Goal: Task Accomplishment & Management: Manage account settings

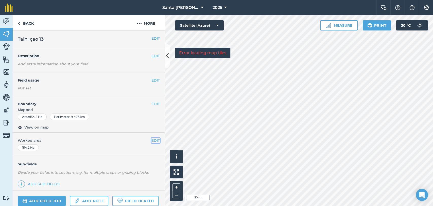
click at [153, 141] on button "EDIT" at bounding box center [155, 140] width 8 height 6
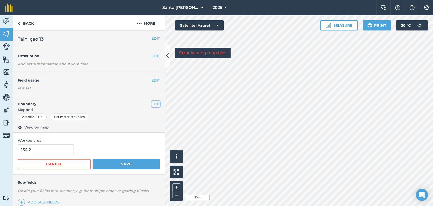
click at [151, 102] on button "EDIT" at bounding box center [155, 104] width 8 height 6
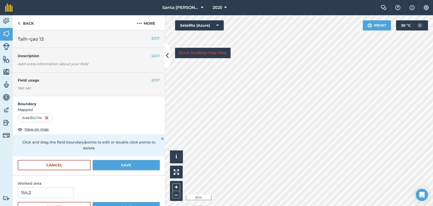
click at [237, 205] on html "Santa [PERSON_NAME] 2025 Farm Chat Help Info Settings Santa [PERSON_NAME] - 202…" at bounding box center [216, 103] width 433 height 206
click at [182, 152] on div "Click to start drawing i © 2025 TomTom, Microsoft 10 m + –" at bounding box center [299, 110] width 268 height 190
click at [159, 176] on div "Activity Fields Livestock Features Maps Team Vehicles Data Reporting Billing Tu…" at bounding box center [216, 110] width 433 height 190
click at [220, 135] on div "Click to start drawing i © 2025 TomTom, Microsoft 10 m + – Satellite (Azure) Er…" at bounding box center [299, 110] width 268 height 190
drag, startPoint x: 172, startPoint y: 158, endPoint x: 389, endPoint y: 30, distance: 251.8
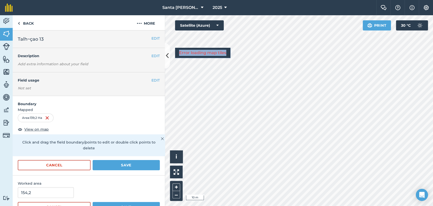
click at [389, 30] on div "Click to start drawing i © 2025 TomTom, Microsoft 10 m + – Satellite (Azure) Er…" at bounding box center [299, 110] width 268 height 190
click at [319, 0] on html "Santa [PERSON_NAME] 2025 Farm Chat Help Info Settings Santa [PERSON_NAME] - 202…" at bounding box center [216, 103] width 433 height 206
click at [128, 165] on button "Save" at bounding box center [126, 165] width 67 height 10
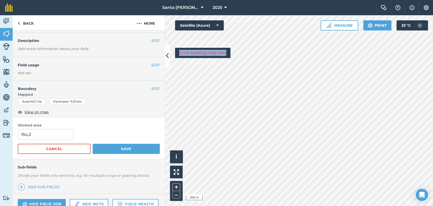
scroll to position [28, 0]
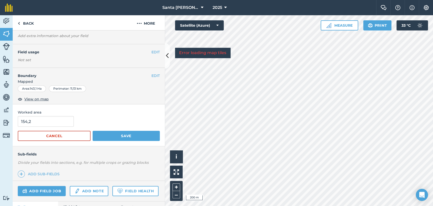
click at [52, 115] on div "Worked area 154,2 Cancel Save" at bounding box center [89, 125] width 152 height 42
click at [56, 120] on input "154,2" at bounding box center [46, 121] width 56 height 11
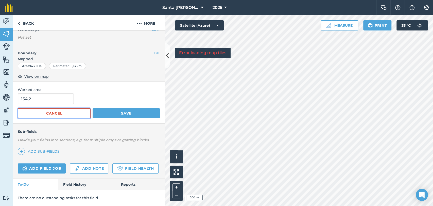
click at [63, 108] on button "Cancel" at bounding box center [54, 113] width 73 height 10
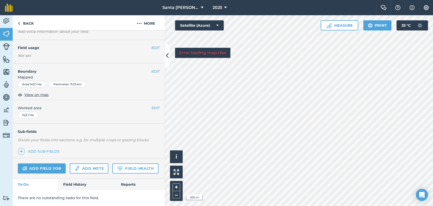
scroll to position [0, 0]
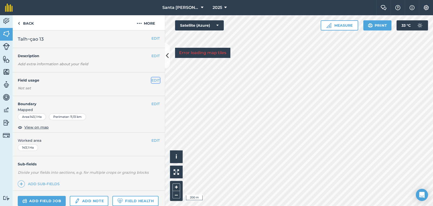
click at [151, 77] on button "EDIT" at bounding box center [155, 80] width 8 height 6
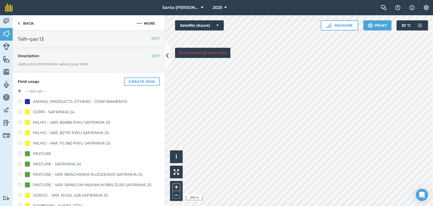
scroll to position [56, 0]
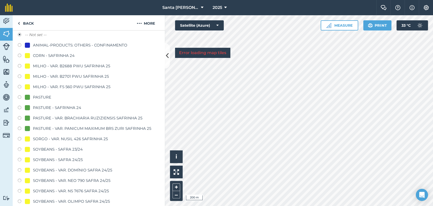
click at [20, 128] on label at bounding box center [21, 128] width 7 height 5
radio input "true"
radio input "false"
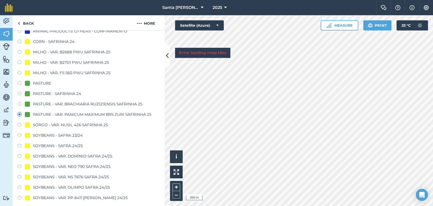
scroll to position [225, 0]
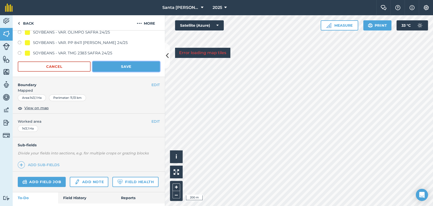
click at [122, 65] on button "Save" at bounding box center [126, 66] width 67 height 10
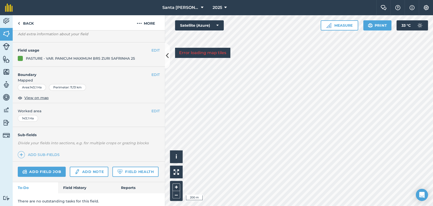
scroll to position [0, 0]
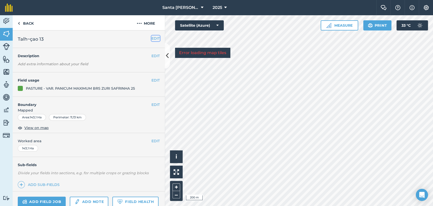
click at [151, 38] on button "EDIT" at bounding box center [155, 39] width 8 height 6
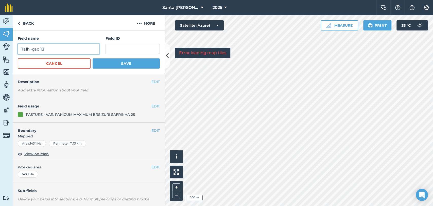
click at [52, 47] on input "Talh~çao 13" at bounding box center [59, 49] width 82 height 11
type input "T"
type input "TALHÃO 13 - CAPIM VAR. ZURI SAFRINHA 25"
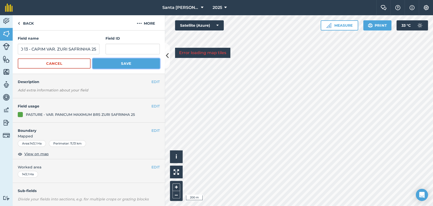
click at [137, 67] on button "Save" at bounding box center [126, 63] width 67 height 10
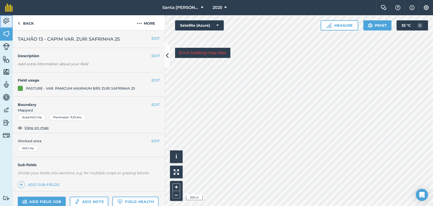
click at [8, 18] on img at bounding box center [6, 21] width 7 height 8
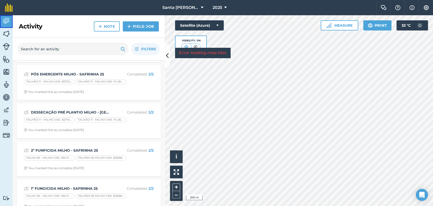
scroll to position [56, 0]
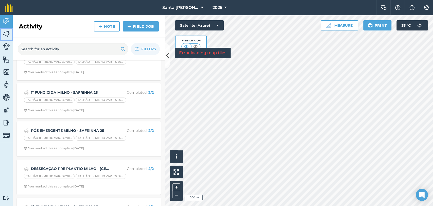
click at [3, 33] on img at bounding box center [6, 34] width 7 height 8
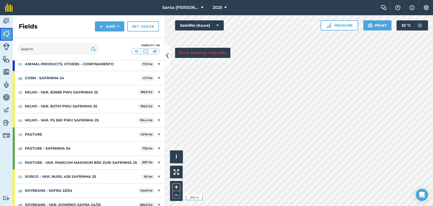
scroll to position [56, 0]
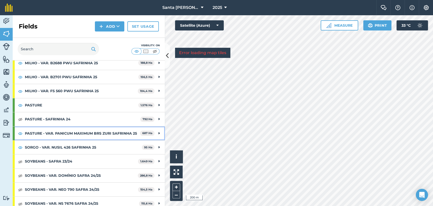
click at [94, 138] on strong "PASTURE - VAR. PANICUM MAXIMUM BRS ZURI SAFRINHA 25" at bounding box center [82, 133] width 115 height 14
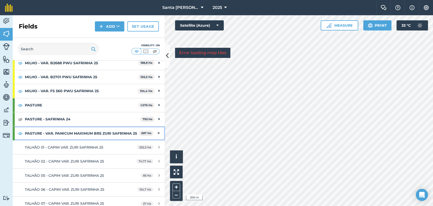
scroll to position [113, 0]
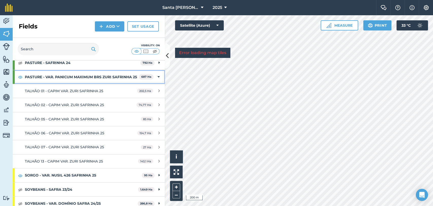
click at [33, 78] on strong "PASTURE - VAR. PANICUM MAXIMUM BRS ZURI SAFRINHA 25" at bounding box center [82, 77] width 114 height 14
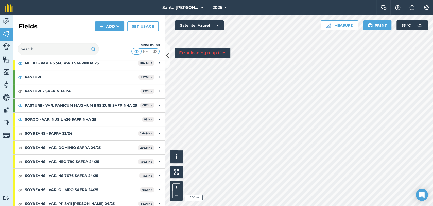
scroll to position [52, 0]
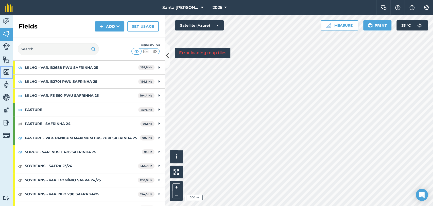
click at [2, 74] on link "Maps" at bounding box center [6, 72] width 13 height 13
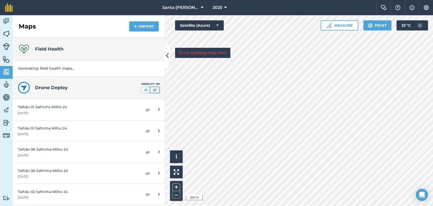
click at [152, 90] on img at bounding box center [155, 89] width 6 height 5
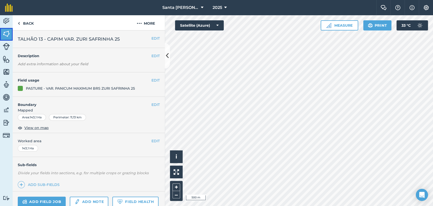
click at [4, 35] on img at bounding box center [6, 34] width 7 height 8
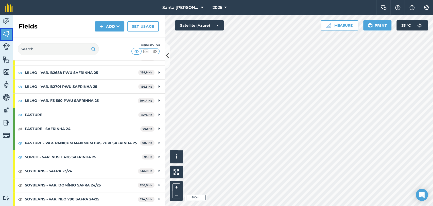
scroll to position [56, 0]
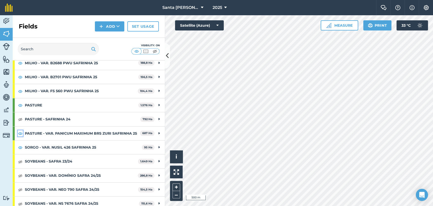
click at [21, 135] on img at bounding box center [20, 133] width 5 height 6
click at [5, 74] on img at bounding box center [6, 72] width 7 height 8
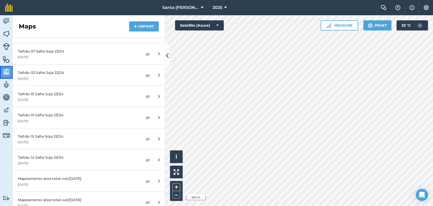
scroll to position [648, 0]
click at [145, 139] on img at bounding box center [147, 139] width 5 height 6
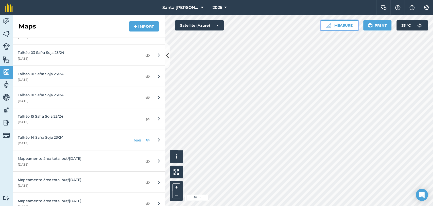
click at [341, 22] on button "Measure" at bounding box center [340, 25] width 38 height 10
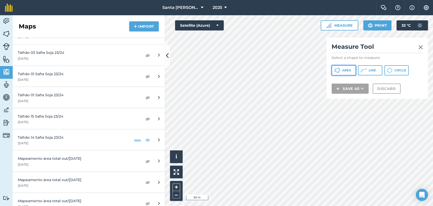
click at [341, 71] on button "Area" at bounding box center [343, 70] width 24 height 10
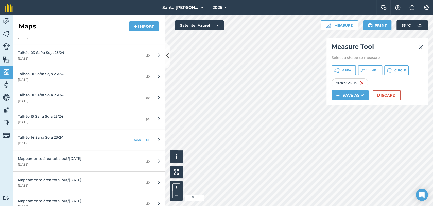
click at [131, 109] on div "Activity Fields Livestock Features Maps Team Vehicles Data Reporting Billing Tu…" at bounding box center [216, 110] width 433 height 190
click at [161, 169] on div "Activity Fields Livestock Features Maps Team Vehicles Data Reporting Billing Tu…" at bounding box center [216, 110] width 433 height 190
click at [122, 115] on div "Activity Fields Livestock Features Maps Team Vehicles Data Reporting Billing Tu…" at bounding box center [216, 110] width 433 height 190
click at [245, 205] on html "Santa [PERSON_NAME] 2025 Farm Chat Help Info Settings Santa [PERSON_NAME] - 202…" at bounding box center [216, 103] width 433 height 206
click at [336, 53] on div "Click to start drawing i © 2025 TomTom, Microsoft 5 m + – Satellite (Azure) Mea…" at bounding box center [299, 110] width 268 height 190
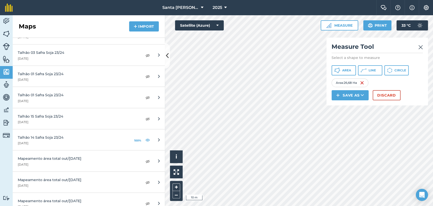
click at [402, 63] on div "Click to start drawing i © 2025 TomTom, Microsoft 10 m + – Satellite (Azure) Me…" at bounding box center [299, 110] width 268 height 190
click at [329, 98] on div "Click to start drawing i © 2025 TomTom, Microsoft 5 m + – Satellite (Azure) Mea…" at bounding box center [299, 110] width 268 height 190
click at [159, 157] on div "Activity Fields Livestock Features Maps Team Vehicles Data Reporting Billing Tu…" at bounding box center [216, 110] width 433 height 190
click at [162, 73] on div "Activity Fields Livestock Features Maps Team Vehicles Data Reporting Billing Tu…" at bounding box center [216, 110] width 433 height 190
click at [153, 147] on div "Activity Fields Livestock Features Maps Team Vehicles Data Reporting Billing Tu…" at bounding box center [216, 110] width 433 height 190
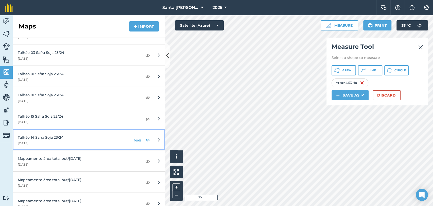
click at [92, 131] on link "Talhão 14 Safra Soja 23/24 [DATE] 100%" at bounding box center [89, 139] width 152 height 21
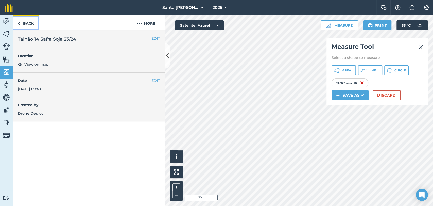
click at [34, 21] on link "Back" at bounding box center [26, 22] width 26 height 15
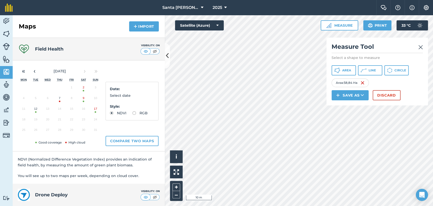
click at [347, 98] on div "Click to start drawing i © 2025 TomTom, Microsoft 10 m + – Satellite (Azure) Me…" at bounding box center [299, 110] width 268 height 190
click at [143, 155] on div "Activity Fields Livestock Features Maps Team Vehicles Data Reporting Billing Tu…" at bounding box center [216, 110] width 433 height 190
click at [122, 135] on div "Activity Fields Livestock Features Maps Team Vehicles Data Reporting Billing Tu…" at bounding box center [216, 110] width 433 height 190
click at [351, 205] on html "Santa [PERSON_NAME] 2025 Farm Chat Help Info Settings Santa [PERSON_NAME] - 202…" at bounding box center [216, 103] width 433 height 206
click at [331, 86] on div "Click to start drawing i © 2025 TomTom, Microsoft 5 m + – Satellite (Azure) Mea…" at bounding box center [299, 110] width 268 height 190
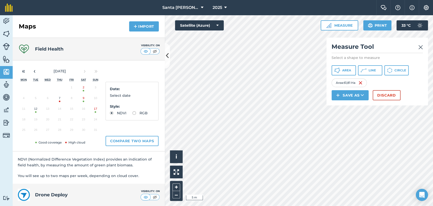
click at [432, 205] on html "Santa [PERSON_NAME] 2025 Farm Chat Help Info Settings Santa [PERSON_NAME] - 202…" at bounding box center [216, 103] width 433 height 206
click at [151, 136] on div "Activity Fields Livestock Features Maps Team Vehicles Data Reporting Billing Tu…" at bounding box center [216, 110] width 433 height 190
click at [345, 87] on div "Click to start drawing i © 2025 TomTom, Microsoft 5 m + – Satellite (Azure) Mea…" at bounding box center [299, 110] width 268 height 190
click at [406, 99] on div "Click to start drawing i © 2025 TomTom, Microsoft 5 m + – Satellite (Azure) Mea…" at bounding box center [299, 110] width 268 height 190
click at [347, 59] on div "Click to start drawing i © 2025 TomTom, Microsoft 10 m + – Satellite (Azure) Me…" at bounding box center [299, 110] width 268 height 190
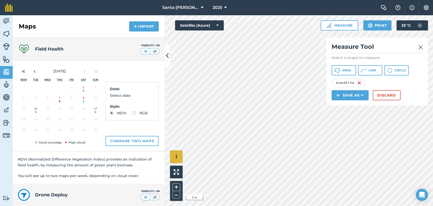
click at [178, 163] on div "Click to start drawing i © 2025 TomTom, Microsoft 5 m + –" at bounding box center [299, 110] width 268 height 190
click at [352, 63] on div "Click to start drawing i © 2025 TomTom, Microsoft 5 m + – Satellite (Azure) Mea…" at bounding box center [299, 110] width 268 height 190
click at [355, 65] on div "Click to start drawing i © 2025 TomTom, Microsoft 5 m + – Satellite (Azure) Mea…" at bounding box center [299, 110] width 268 height 190
click at [336, 104] on div "Click to start drawing i © 2025 TomTom, Microsoft 20 m + – Satellite (Azure) Me…" at bounding box center [299, 110] width 268 height 190
click at [359, 205] on html "Santa [PERSON_NAME] 2025 Farm Chat Help Info Settings Santa [PERSON_NAME] - 202…" at bounding box center [216, 103] width 433 height 206
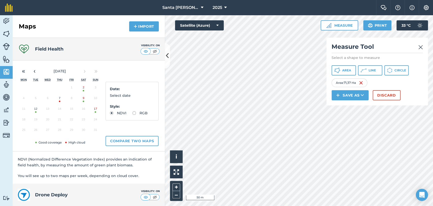
click at [333, 205] on html "Santa [PERSON_NAME] 2025 Farm Chat Help Info Settings Santa [PERSON_NAME] - 202…" at bounding box center [216, 103] width 433 height 206
click at [148, 173] on div "Activity Fields Livestock Features Maps Team Vehicles Data Reporting Billing Tu…" at bounding box center [216, 110] width 433 height 190
click at [355, 93] on button "Save as" at bounding box center [349, 95] width 37 height 10
click at [352, 105] on link "Field" at bounding box center [350, 106] width 36 height 11
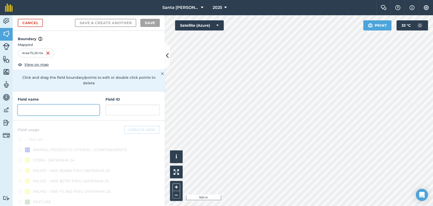
click at [46, 114] on input "text" at bounding box center [59, 109] width 82 height 11
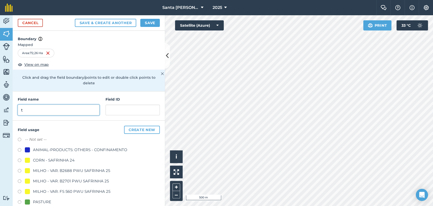
type input "t"
type input "TALHÃO 14 -"
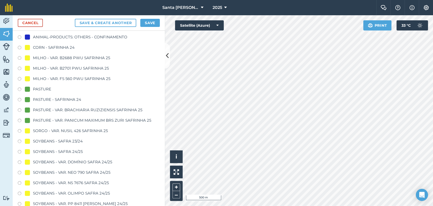
scroll to position [133, 0]
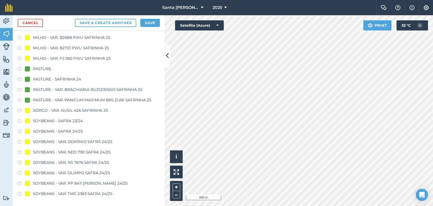
click at [19, 98] on label at bounding box center [21, 100] width 7 height 5
radio input "true"
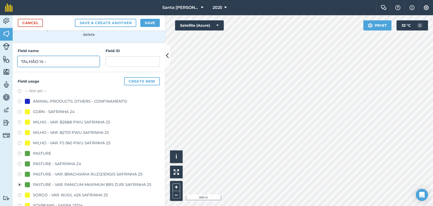
click at [59, 63] on input "TALHÃO 14 -" at bounding box center [59, 61] width 82 height 11
type input "TALHÃO 14 - CAPIM VAR. ZURI SAFRINHA 25"
click at [157, 22] on button "Save" at bounding box center [150, 23] width 20 height 8
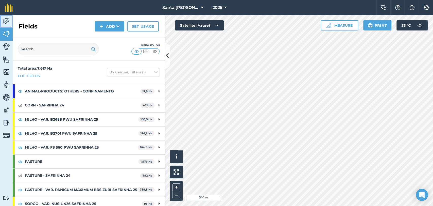
click at [9, 22] on img at bounding box center [6, 21] width 7 height 8
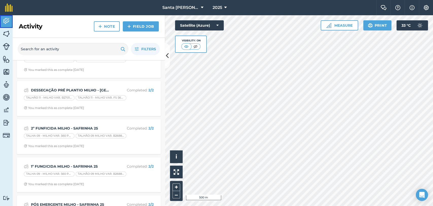
scroll to position [28, 0]
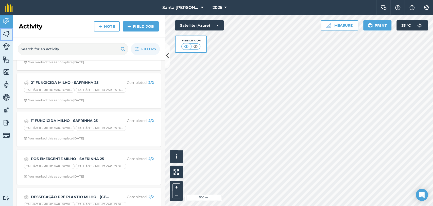
click at [5, 34] on img at bounding box center [6, 34] width 7 height 8
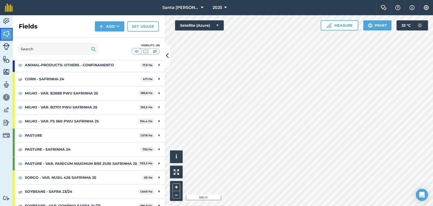
scroll to position [56, 0]
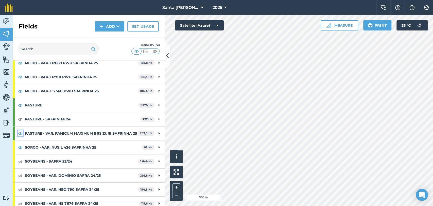
click at [18, 136] on img at bounding box center [20, 133] width 5 height 6
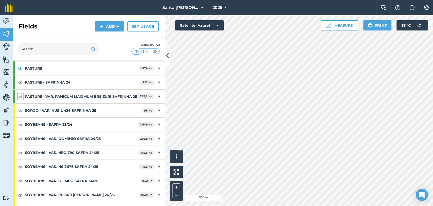
scroll to position [108, 0]
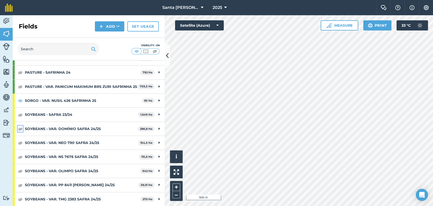
click at [18, 129] on img at bounding box center [20, 129] width 5 height 6
click at [19, 145] on img at bounding box center [20, 142] width 5 height 6
click at [21, 155] on img at bounding box center [20, 157] width 5 height 6
click at [20, 170] on img at bounding box center [20, 171] width 5 height 6
click at [20, 186] on img at bounding box center [20, 185] width 5 height 6
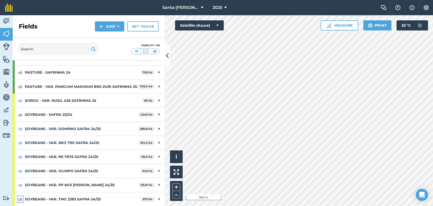
click at [20, 197] on img at bounding box center [20, 199] width 5 height 6
click at [19, 183] on img at bounding box center [20, 185] width 5 height 6
click at [20, 171] on img at bounding box center [20, 171] width 5 height 6
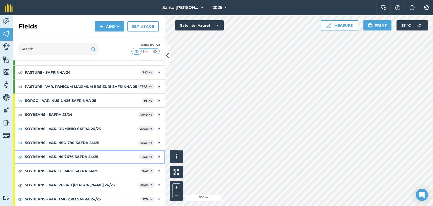
click at [16, 156] on div "SOYBEANS - VAR. NS 7676 SAFRA 24/25 115,6 Ha" at bounding box center [89, 157] width 152 height 14
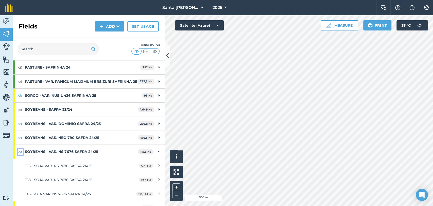
click at [20, 155] on img at bounding box center [20, 152] width 5 height 6
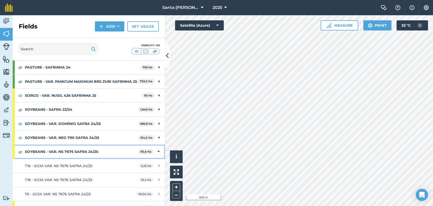
click at [41, 152] on strong "SOYBEANS - VAR. NS 7676 SAFRA 24/25" at bounding box center [81, 152] width 113 height 14
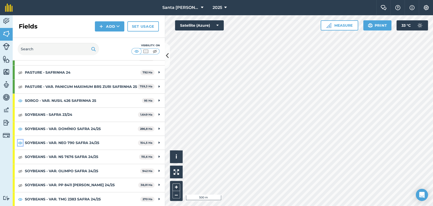
click at [19, 142] on img at bounding box center [20, 142] width 5 height 6
click at [19, 129] on img at bounding box center [20, 129] width 5 height 6
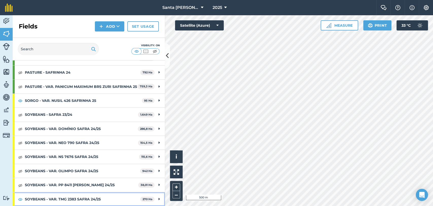
click at [49, 196] on strong "SOYBEANS - VAR. TMG 2383 SAFRA 24/25" at bounding box center [82, 199] width 115 height 14
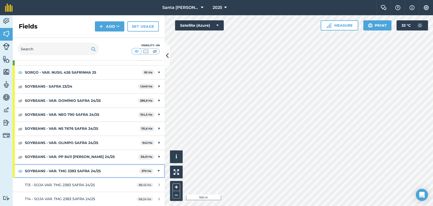
scroll to position [150, 0]
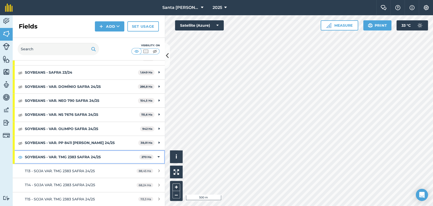
click at [106, 158] on strong "SOYBEANS - VAR. TMG 2383 SAFRA 24/25" at bounding box center [82, 157] width 114 height 14
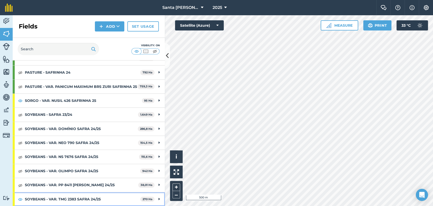
scroll to position [108, 0]
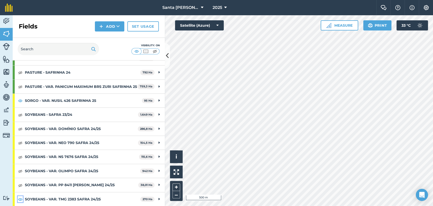
click at [19, 199] on img at bounding box center [20, 199] width 5 height 6
click at [20, 85] on img at bounding box center [20, 86] width 5 height 6
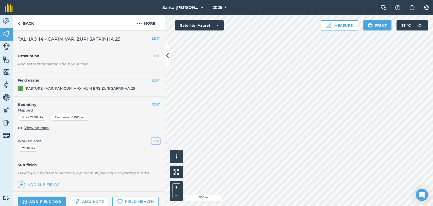
click at [152, 143] on button "EDIT" at bounding box center [155, 141] width 8 height 6
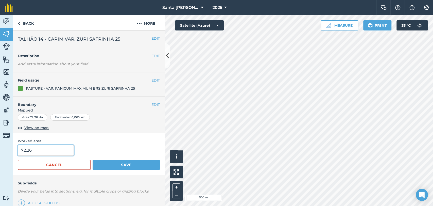
click at [37, 155] on input "72,26" at bounding box center [46, 150] width 56 height 11
type input "7"
type input "68,24"
click at [127, 160] on button "Save" at bounding box center [126, 165] width 67 height 10
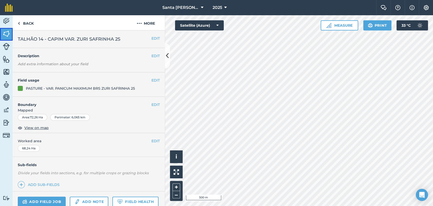
click at [8, 31] on img at bounding box center [6, 34] width 7 height 8
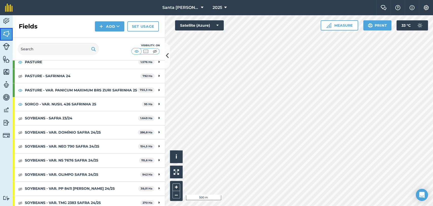
scroll to position [108, 0]
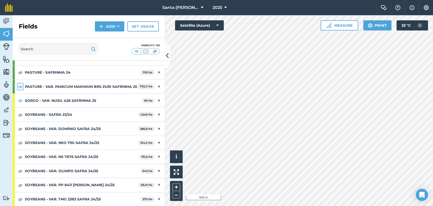
click at [19, 83] on img at bounding box center [20, 86] width 5 height 6
click at [19, 185] on img at bounding box center [20, 185] width 5 height 6
click at [20, 171] on img at bounding box center [20, 171] width 5 height 6
click at [22, 156] on img at bounding box center [20, 157] width 5 height 6
click at [21, 144] on img at bounding box center [20, 142] width 5 height 6
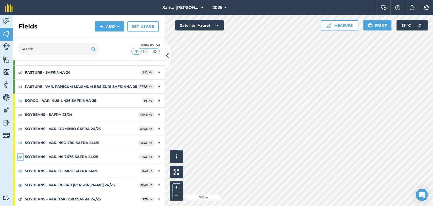
click at [22, 156] on img at bounding box center [20, 157] width 5 height 6
click at [20, 172] on img at bounding box center [20, 171] width 5 height 6
click at [20, 183] on img at bounding box center [20, 185] width 5 height 6
click at [19, 127] on img at bounding box center [20, 129] width 5 height 6
click at [21, 114] on img at bounding box center [20, 115] width 5 height 6
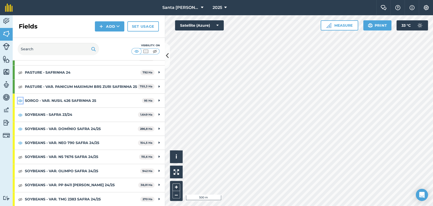
click at [19, 99] on img at bounding box center [20, 100] width 5 height 6
click at [20, 129] on img at bounding box center [20, 129] width 5 height 6
click at [128, 115] on strong "SOYBEANS - SAFRA 23/24" at bounding box center [81, 115] width 113 height 14
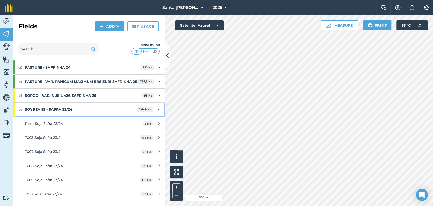
click at [38, 112] on strong "SOYBEANS - SAFRA 23/24" at bounding box center [81, 109] width 112 height 14
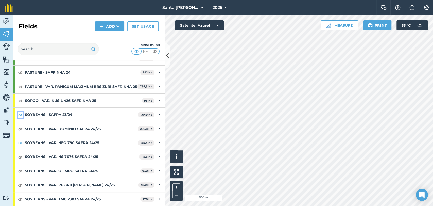
click at [20, 114] on img at bounding box center [20, 115] width 5 height 6
click at [21, 128] on img at bounding box center [20, 129] width 5 height 6
click at [22, 159] on img at bounding box center [20, 157] width 5 height 6
click at [21, 171] on img at bounding box center [20, 171] width 5 height 6
click at [21, 185] on img at bounding box center [20, 185] width 5 height 6
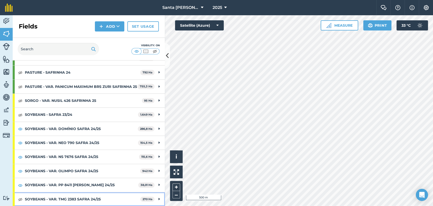
click at [21, 203] on div "SOYBEANS - VAR. TMG 2383 SAFRA 24/25 270 Ha" at bounding box center [89, 199] width 152 height 14
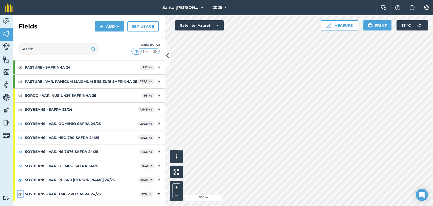
click at [20, 197] on img at bounding box center [20, 194] width 5 height 6
click at [19, 183] on img at bounding box center [20, 180] width 5 height 6
click at [20, 169] on img at bounding box center [20, 166] width 5 height 6
click at [19, 153] on img at bounding box center [20, 152] width 5 height 6
click at [19, 141] on img at bounding box center [20, 137] width 5 height 6
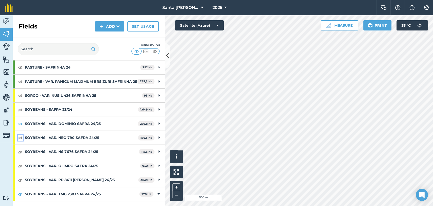
click at [19, 141] on img at bounding box center [20, 137] width 5 height 6
click at [20, 127] on img at bounding box center [20, 123] width 5 height 6
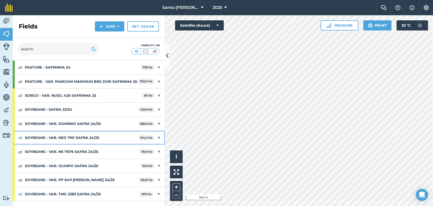
click at [57, 138] on strong "SOYBEANS - VAR. NEO 790 SAFRA 24/25" at bounding box center [81, 138] width 113 height 14
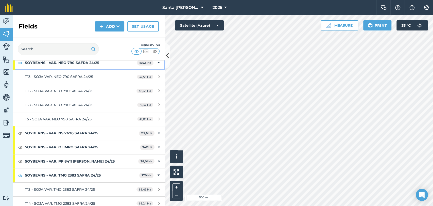
scroll to position [150, 0]
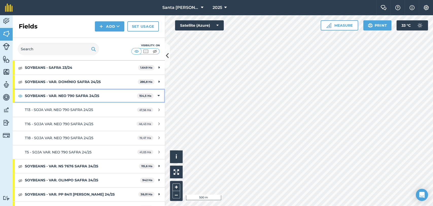
click at [92, 98] on strong "SOYBEANS - VAR. NEO 790 SAFRA 24/25" at bounding box center [81, 96] width 112 height 14
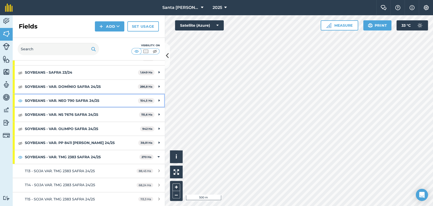
scroll to position [150, 0]
click at [19, 100] on img at bounding box center [20, 100] width 5 height 6
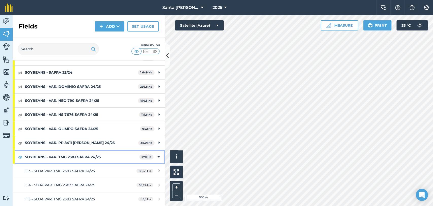
click at [43, 155] on strong "SOYBEANS - VAR. TMG 2383 SAFRA 24/25" at bounding box center [82, 157] width 114 height 14
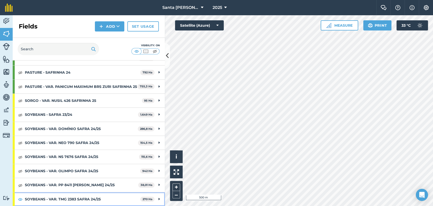
scroll to position [108, 0]
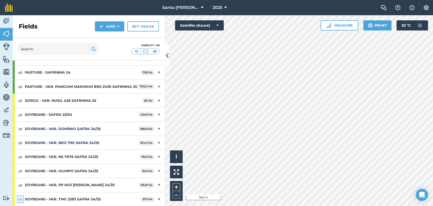
click at [22, 197] on img at bounding box center [20, 199] width 5 height 6
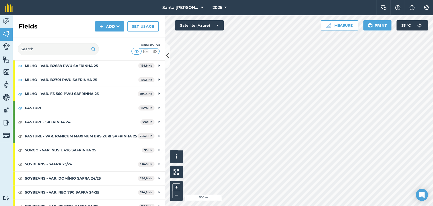
scroll to position [52, 0]
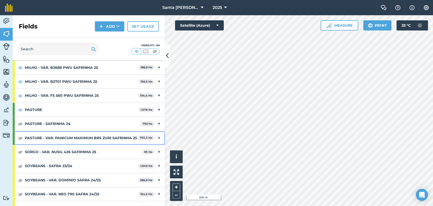
click at [19, 134] on div "PASTURE - VAR. PANICUM MAXIMUM BRS ZURI SAFRINHA 25 755,3 Ha" at bounding box center [89, 138] width 152 height 14
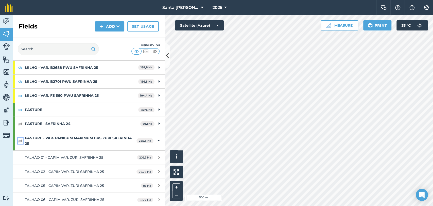
click at [19, 141] on img at bounding box center [20, 140] width 5 height 6
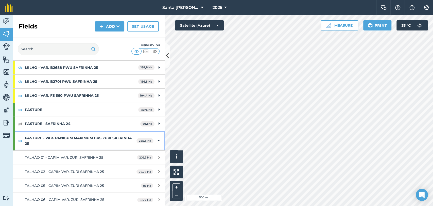
click at [51, 137] on strong "PASTURE - VAR. PANICUM MAXIMUM BRS ZURI SAFRINHA 25" at bounding box center [81, 141] width 112 height 20
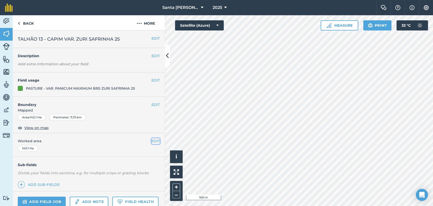
click at [151, 140] on button "EDIT" at bounding box center [155, 141] width 8 height 6
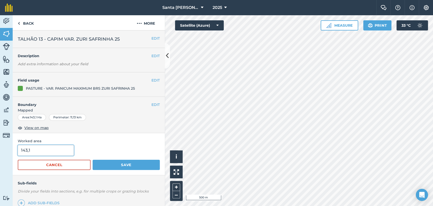
click at [31, 154] on input "143,1" at bounding box center [46, 150] width 56 height 11
type input "136,01"
click at [130, 165] on button "Save" at bounding box center [126, 165] width 67 height 10
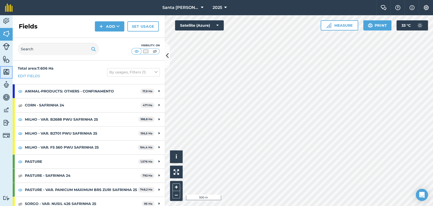
click at [1, 67] on link "Maps" at bounding box center [6, 72] width 13 height 13
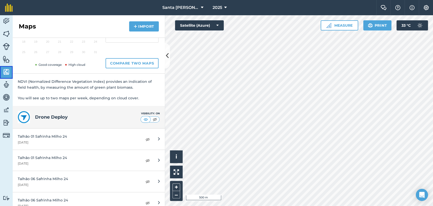
scroll to position [84, 0]
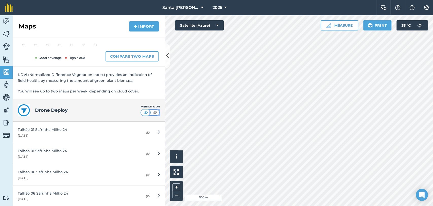
click at [153, 112] on img at bounding box center [155, 112] width 6 height 5
click at [5, 37] on img at bounding box center [6, 34] width 7 height 8
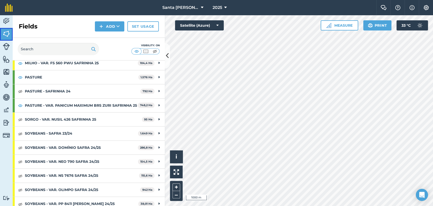
scroll to position [84, 0]
click at [18, 122] on img at bounding box center [20, 119] width 5 height 6
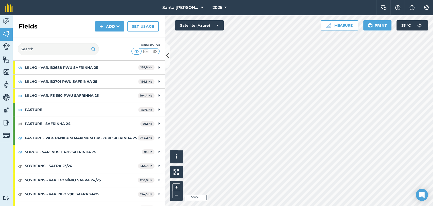
scroll to position [0, 0]
